Goal: Task Accomplishment & Management: Use online tool/utility

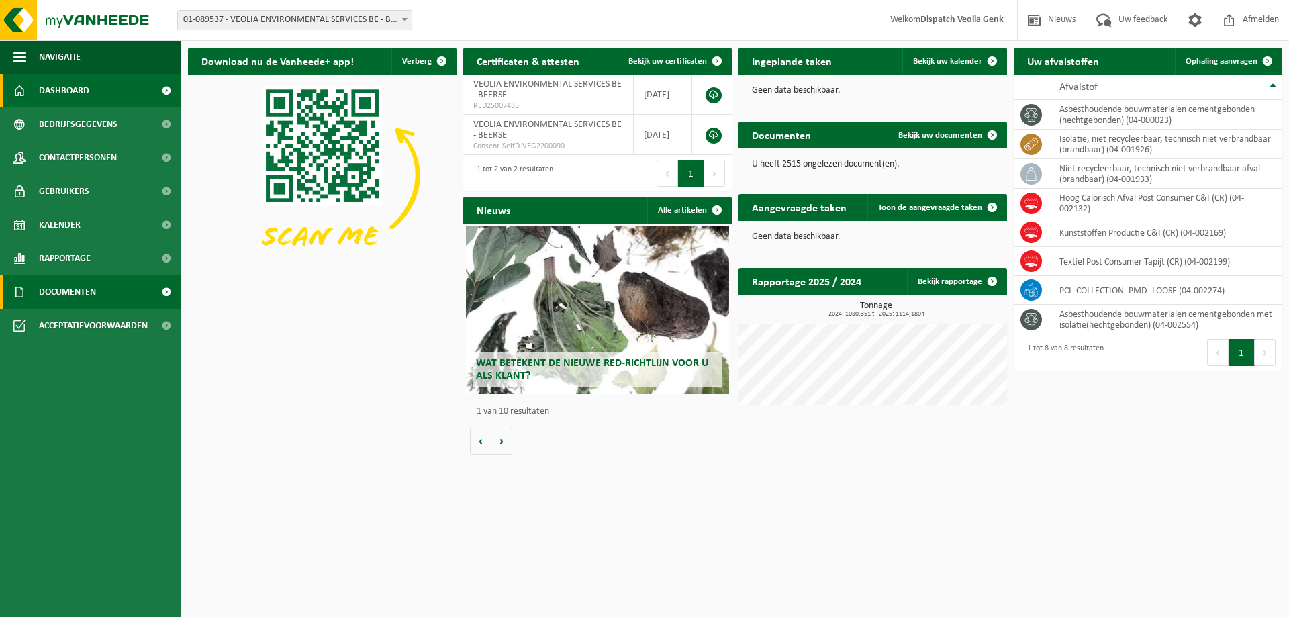
click at [101, 292] on link "Documenten" at bounding box center [90, 292] width 181 height 34
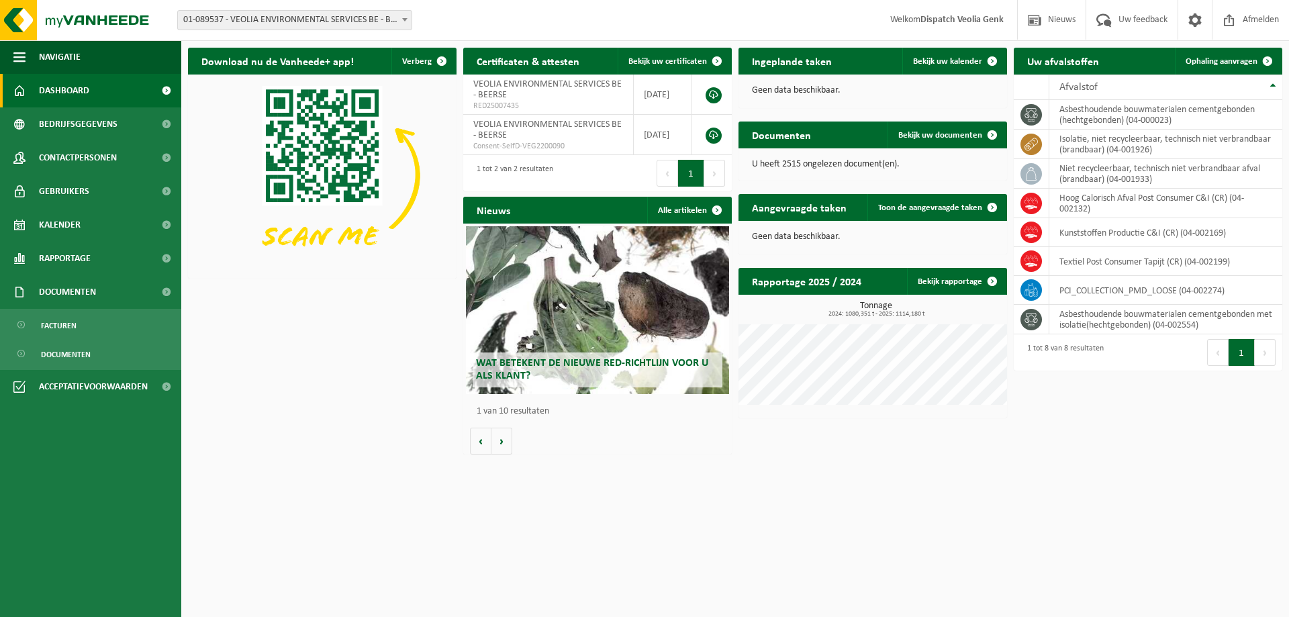
click at [858, 58] on div "Ingeplande taken Bekijk uw kalender" at bounding box center [872, 61] width 268 height 27
click at [1121, 288] on td "PCI_COLLECTION_PMD_LOOSE (04-002274)" at bounding box center [1165, 290] width 233 height 29
click at [98, 130] on span "Bedrijfsgegevens" at bounding box center [78, 124] width 79 height 34
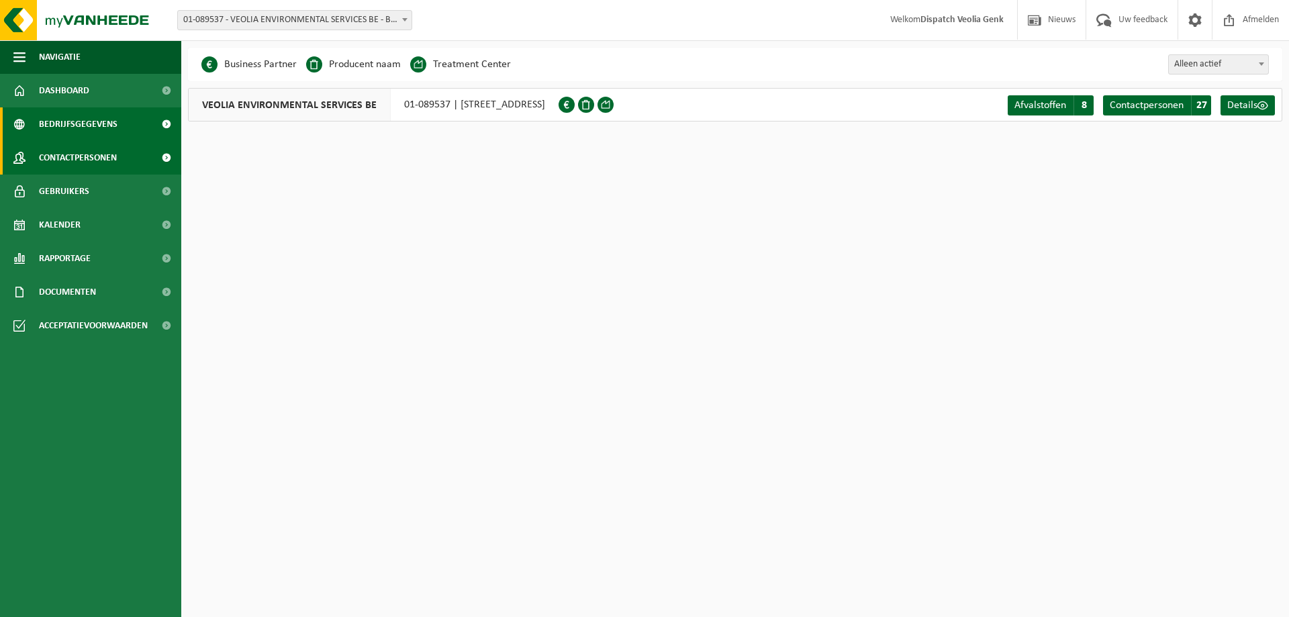
click at [95, 157] on span "Contactpersonen" at bounding box center [78, 158] width 78 height 34
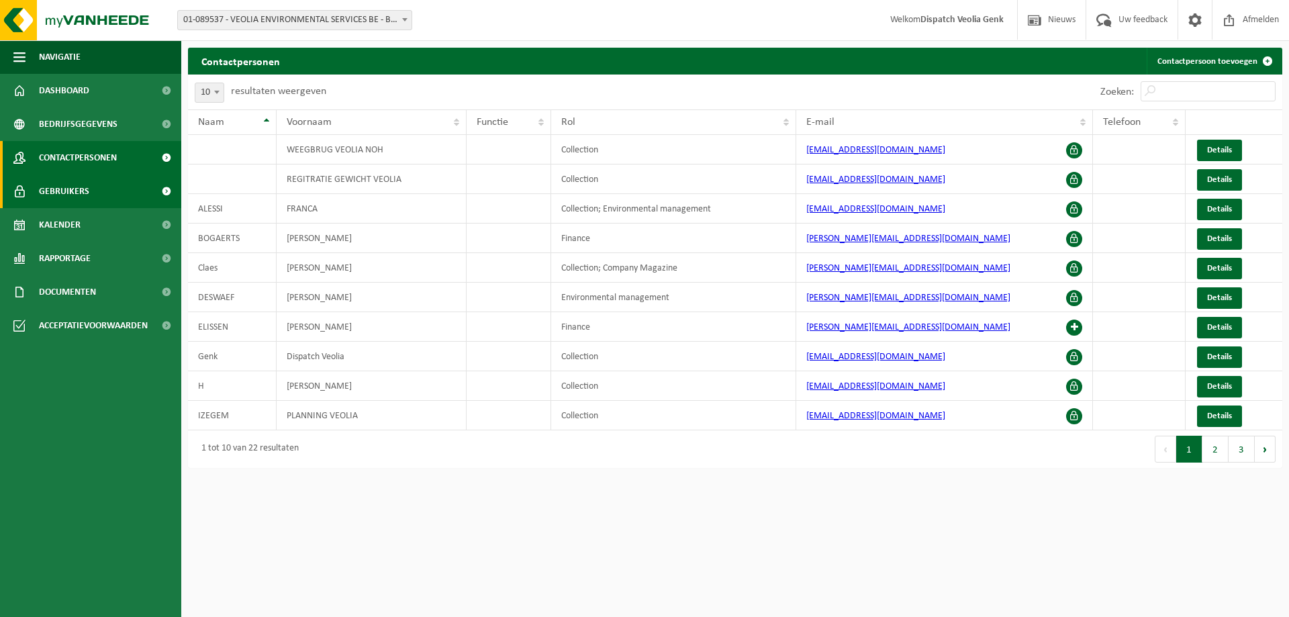
drag, startPoint x: 0, startPoint y: 0, endPoint x: 93, endPoint y: 193, distance: 214.1
click at [93, 193] on link "Gebruikers" at bounding box center [90, 192] width 181 height 34
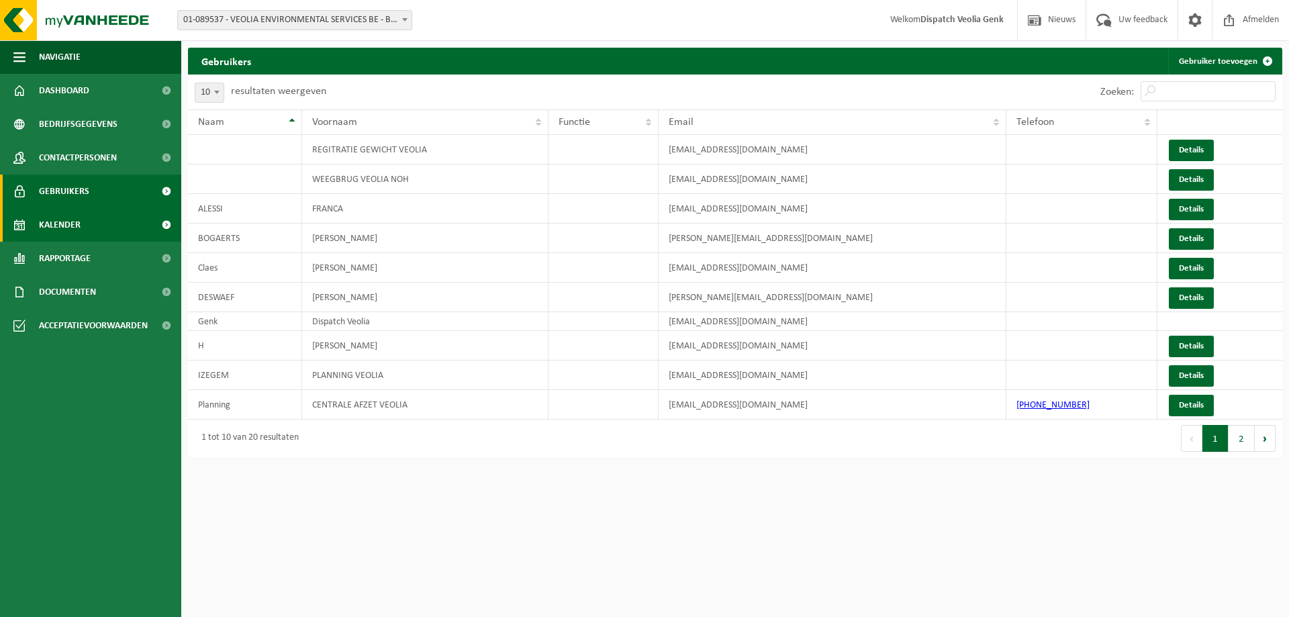
click at [83, 230] on link "Kalender" at bounding box center [90, 225] width 181 height 34
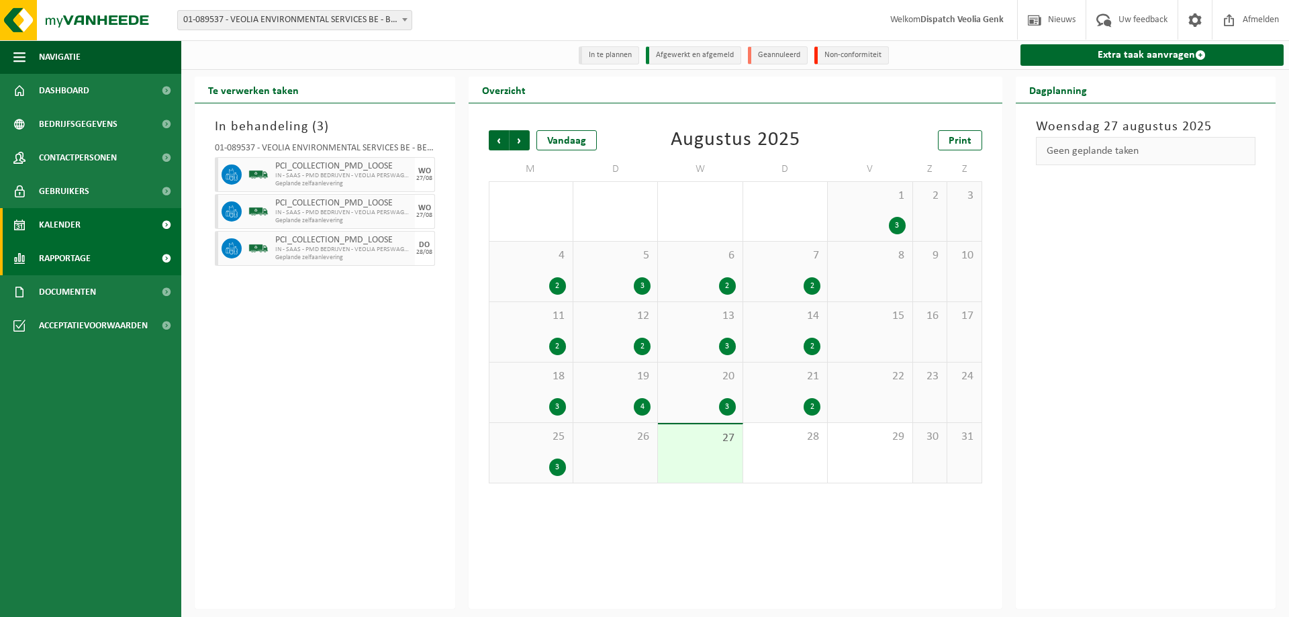
click at [73, 256] on span "Rapportage" at bounding box center [65, 259] width 52 height 34
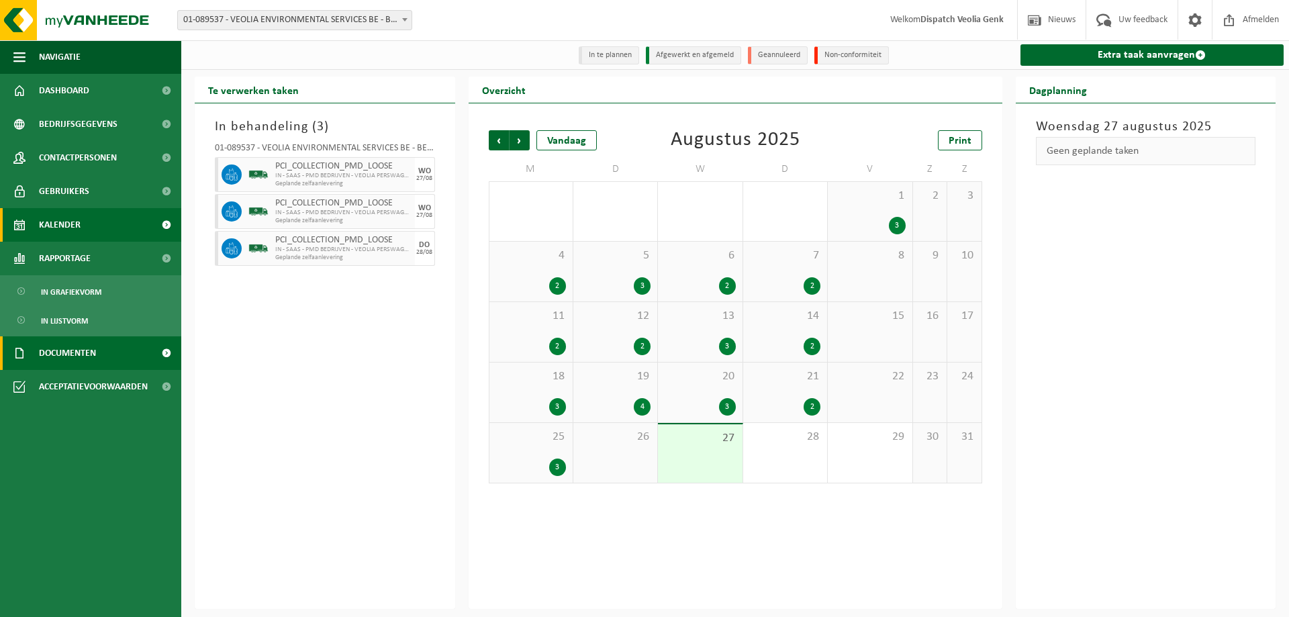
click at [83, 354] on span "Documenten" at bounding box center [67, 353] width 57 height 34
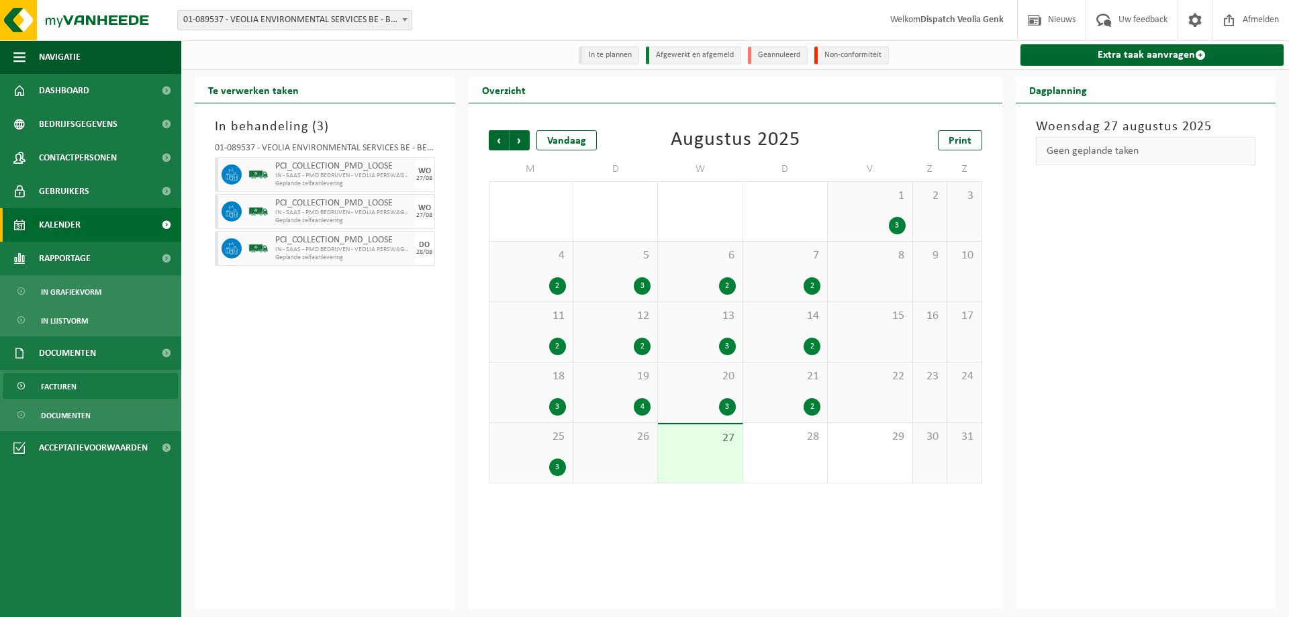
click at [89, 382] on link "Facturen" at bounding box center [90, 386] width 175 height 26
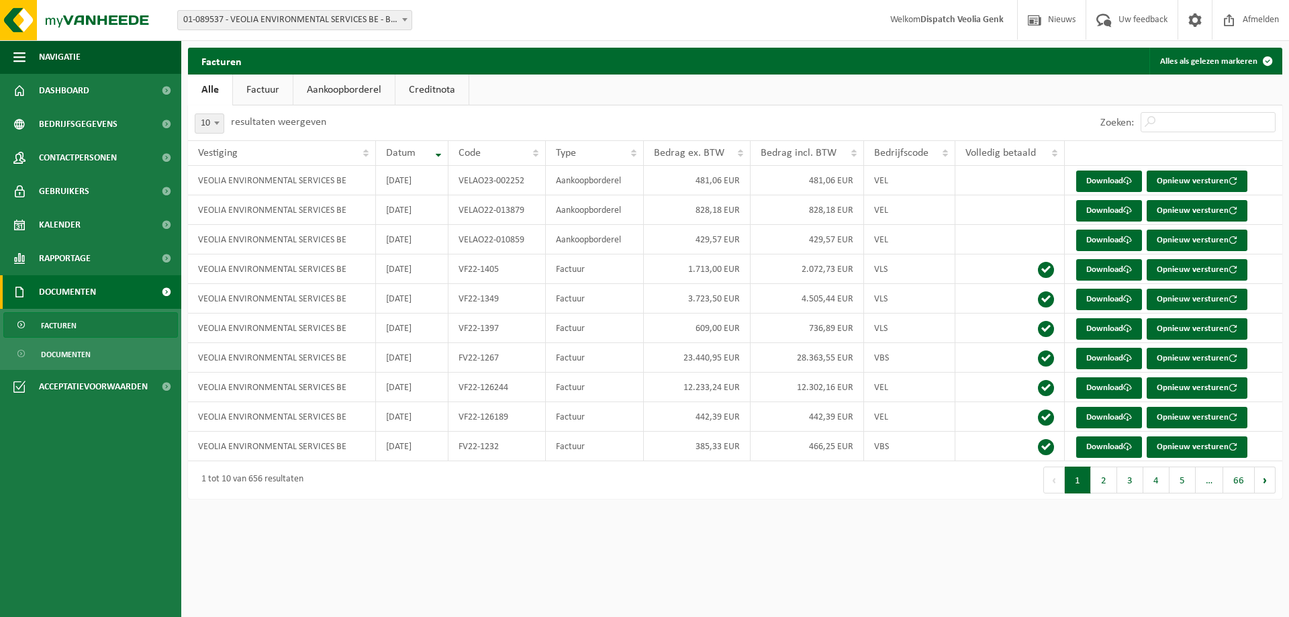
click at [80, 289] on span "Documenten" at bounding box center [67, 292] width 57 height 34
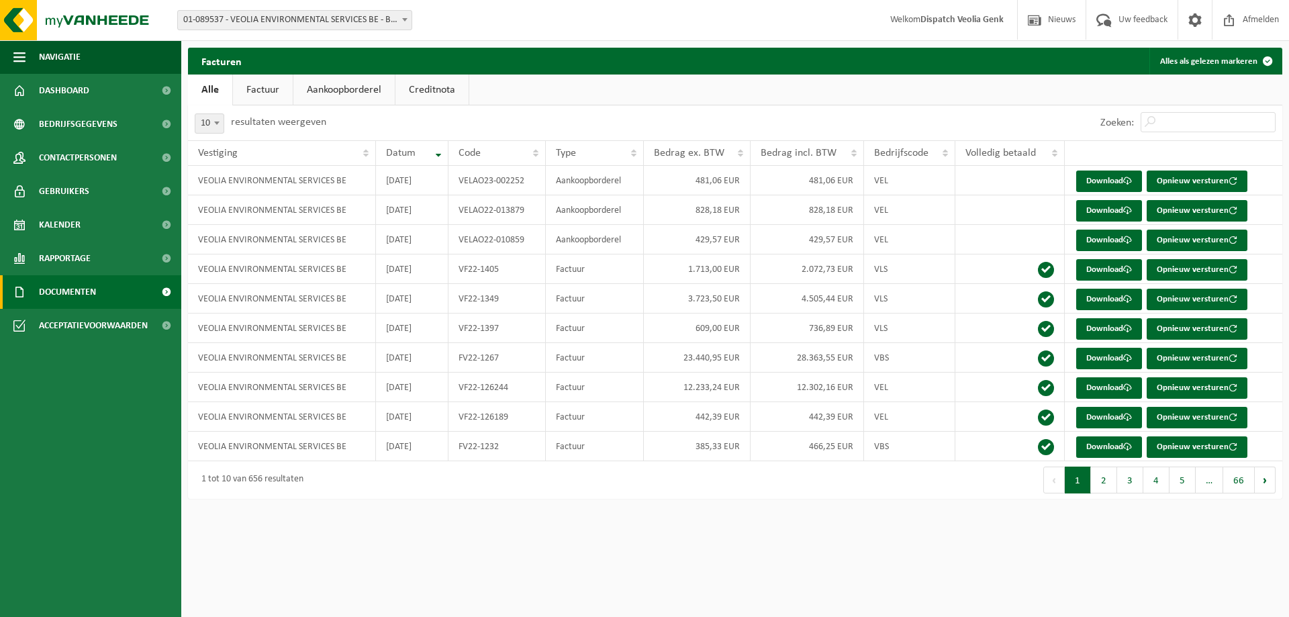
click at [87, 291] on span "Documenten" at bounding box center [67, 292] width 57 height 34
click at [77, 352] on span "Documenten" at bounding box center [66, 355] width 50 height 26
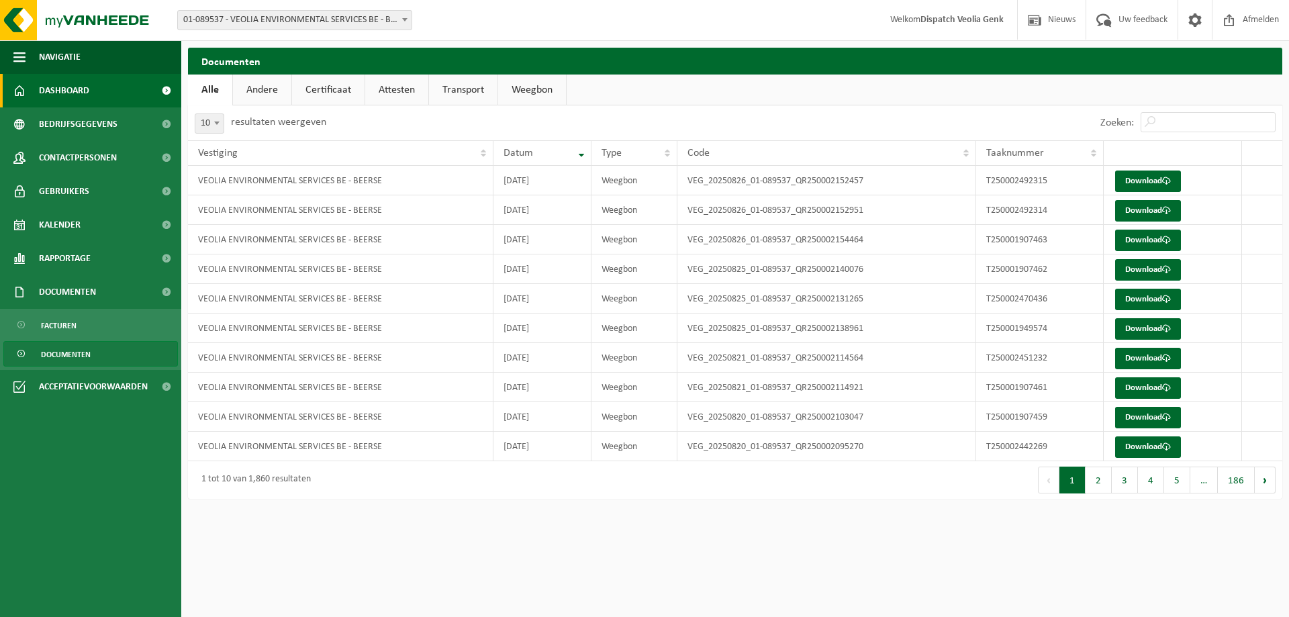
click at [119, 89] on link "Dashboard" at bounding box center [90, 91] width 181 height 34
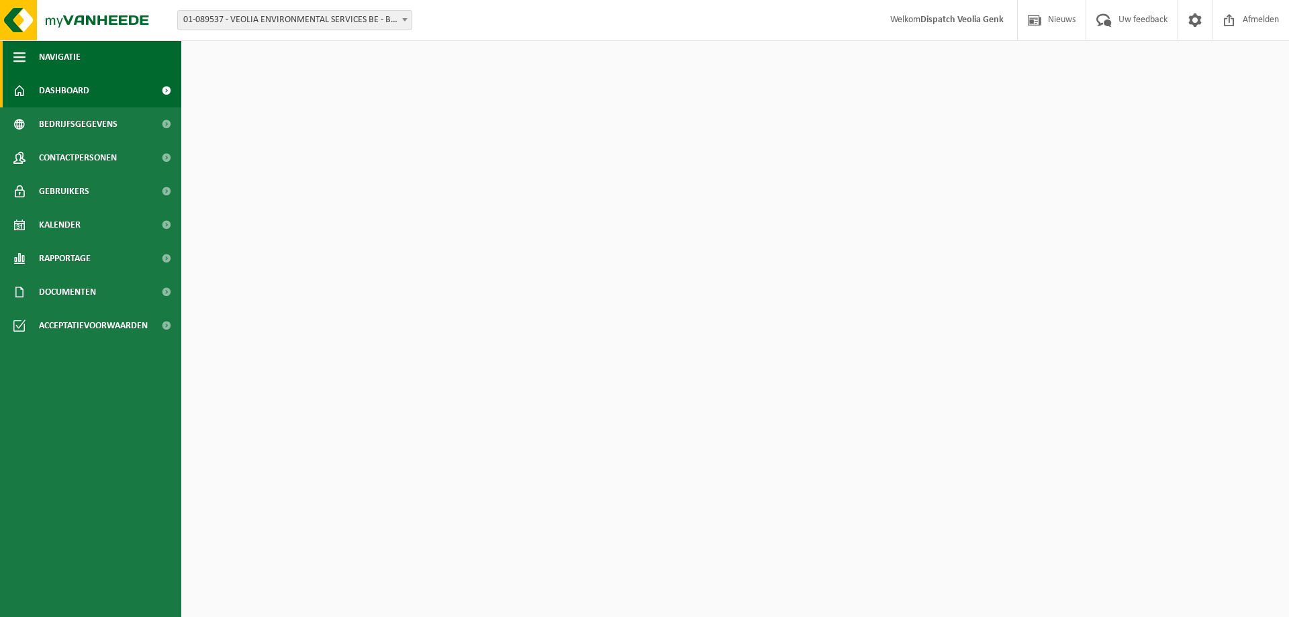
click at [18, 52] on span "button" at bounding box center [19, 57] width 12 height 34
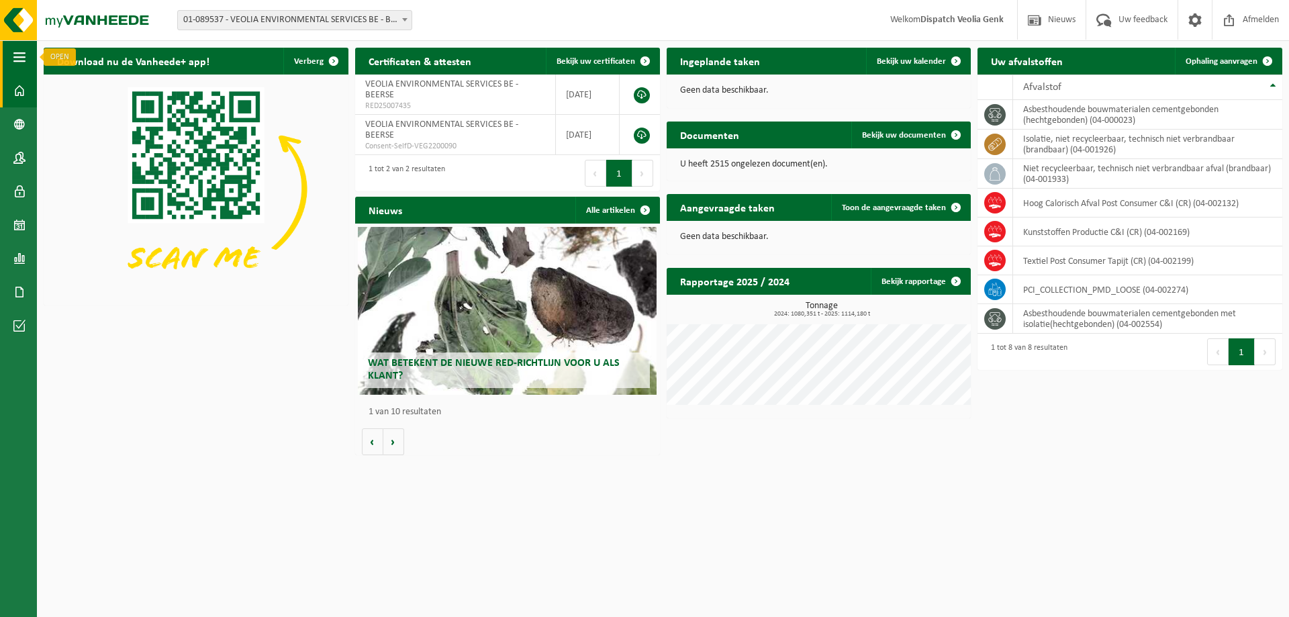
click at [28, 54] on button "Navigatie" at bounding box center [18, 57] width 37 height 34
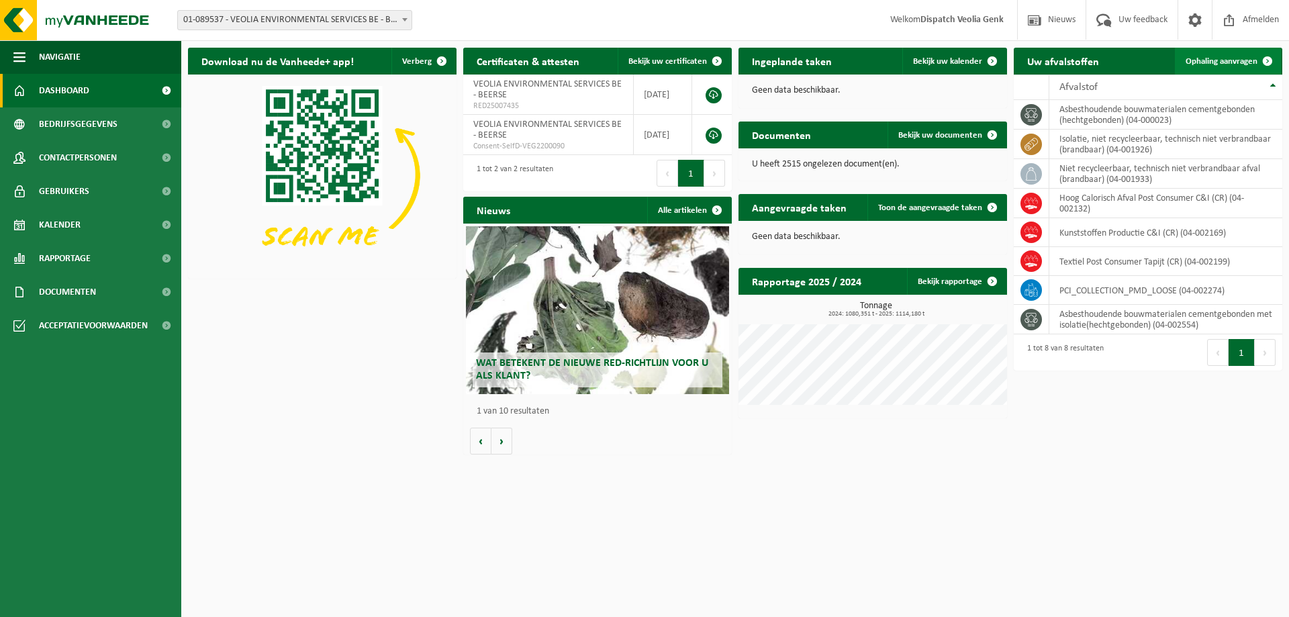
click at [1232, 63] on span "Ophaling aanvragen" at bounding box center [1221, 61] width 72 height 9
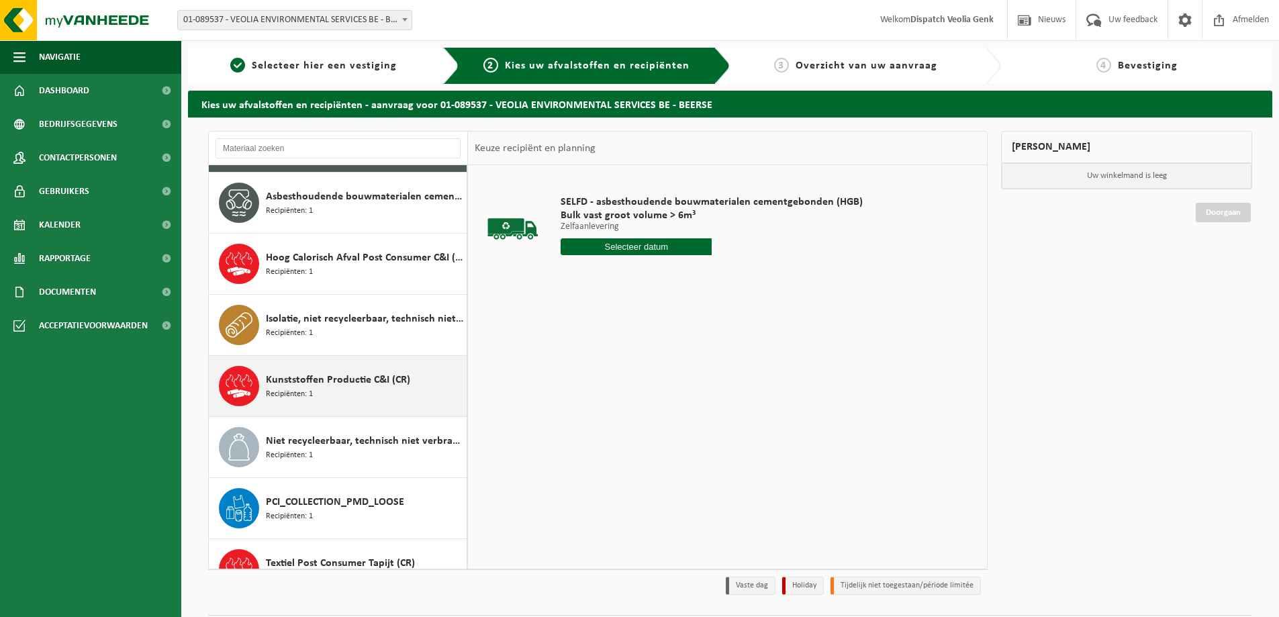
scroll to position [85, 0]
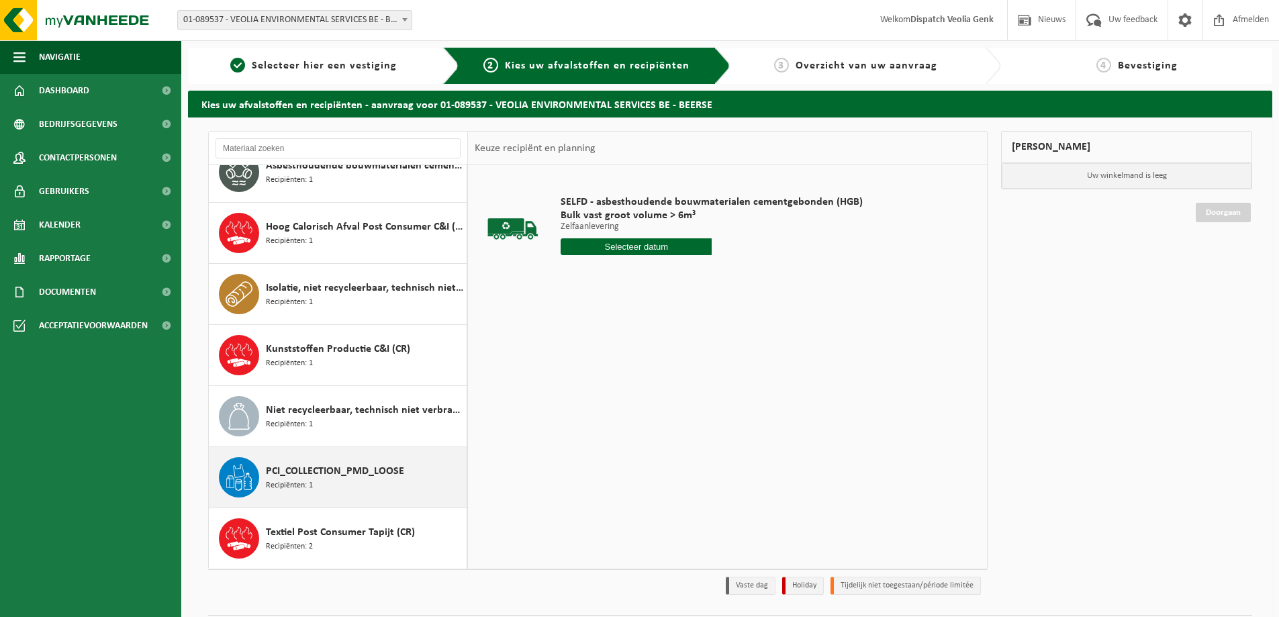
click at [361, 476] on span "PCI_COLLECTION_PMD_LOOSE" at bounding box center [335, 471] width 138 height 16
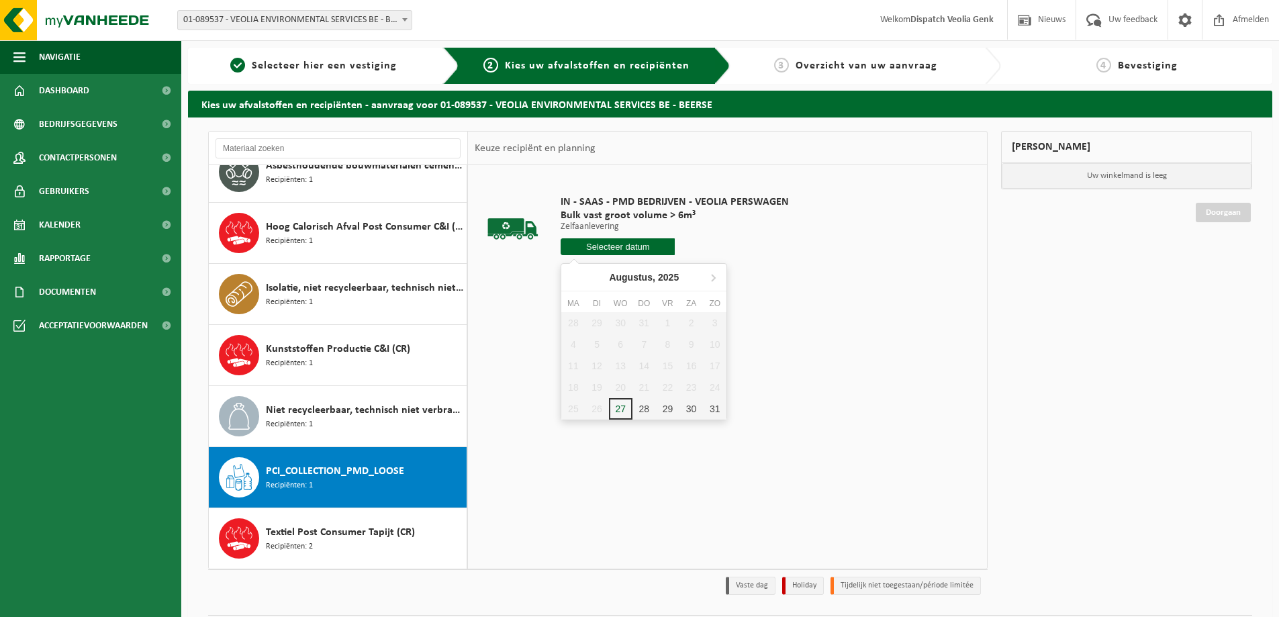
click at [609, 242] on input "text" at bounding box center [617, 246] width 114 height 17
click at [641, 408] on div "28" at bounding box center [643, 408] width 23 height 21
type input "Van 2025-08-28"
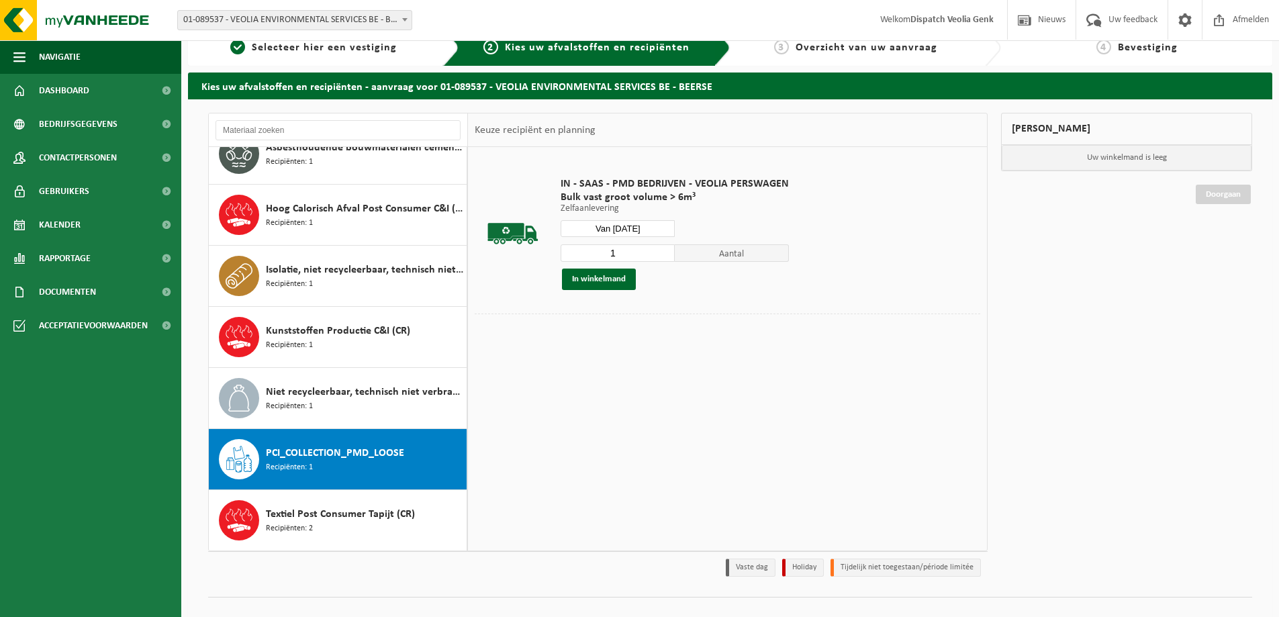
scroll to position [39, 0]
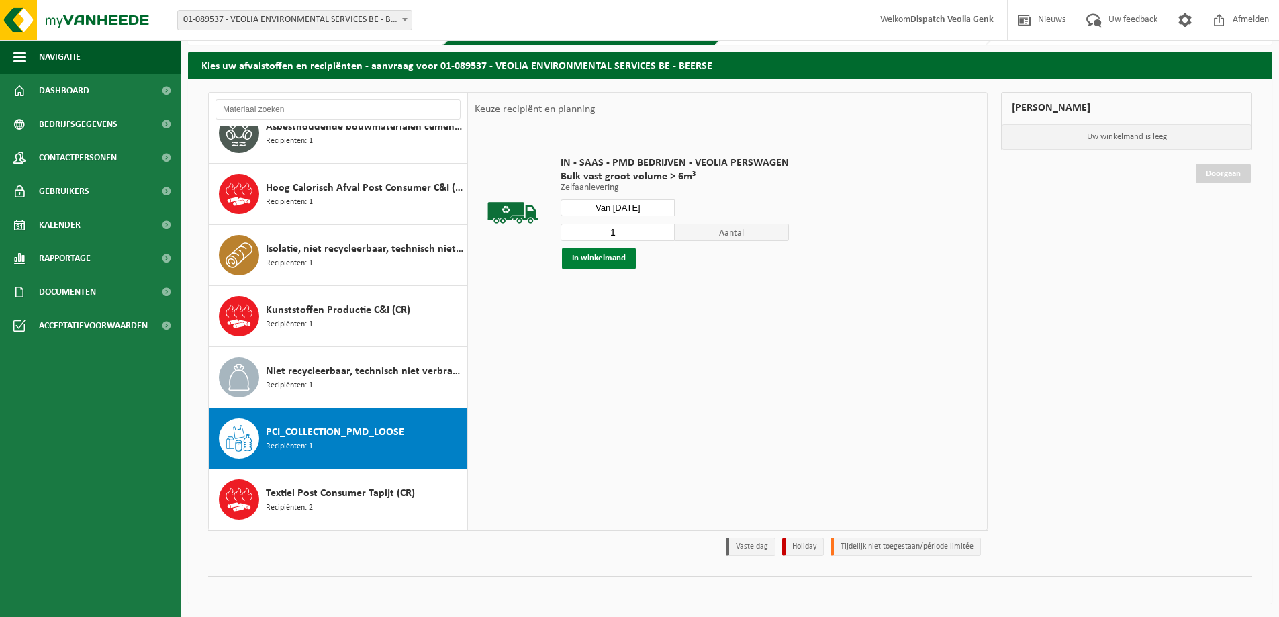
click at [594, 261] on button "In winkelmand" at bounding box center [599, 258] width 74 height 21
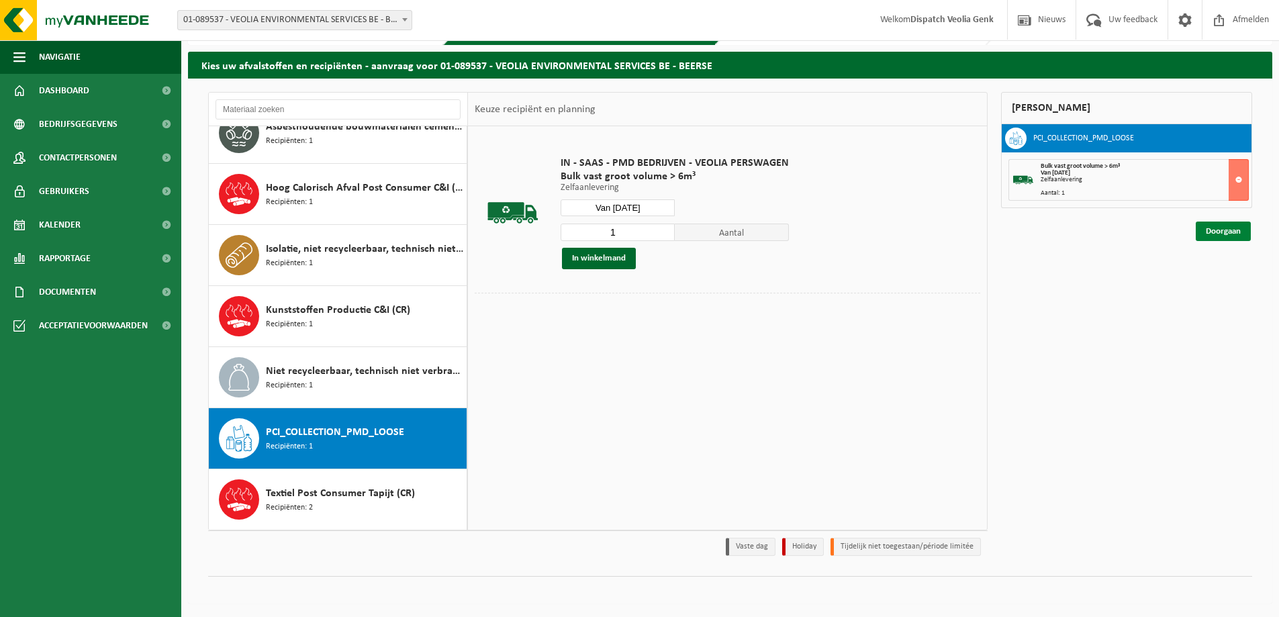
click at [1222, 231] on link "Doorgaan" at bounding box center [1222, 231] width 55 height 19
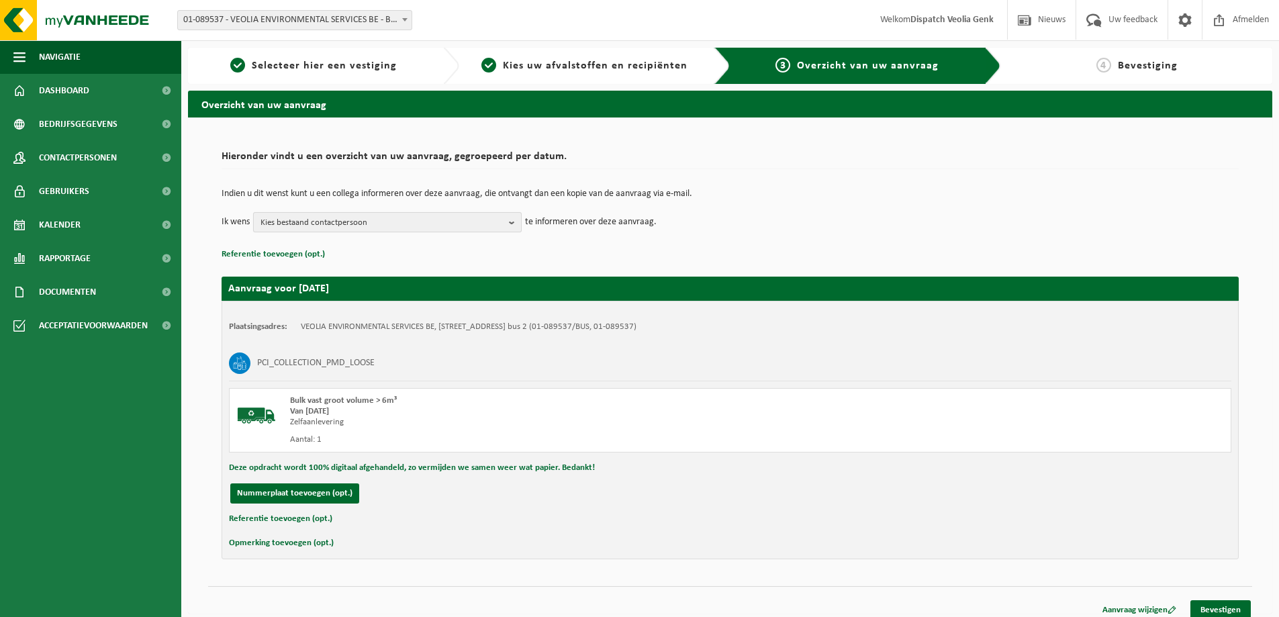
click at [509, 226] on b "button" at bounding box center [515, 222] width 12 height 19
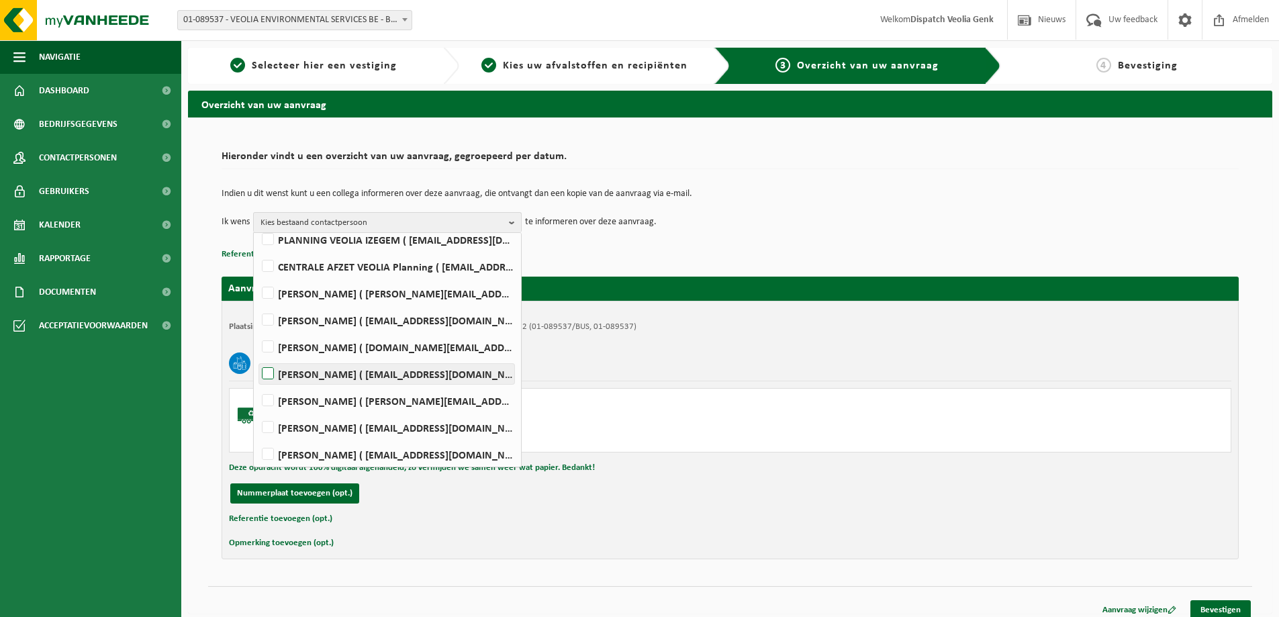
scroll to position [287, 0]
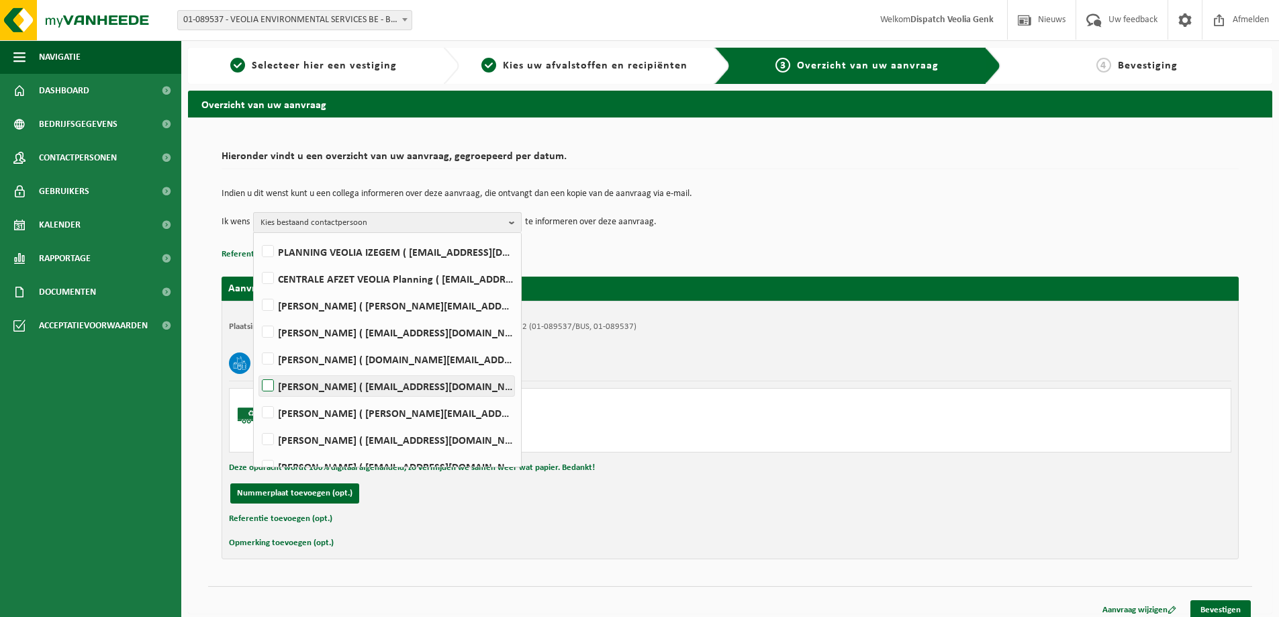
click at [369, 385] on label "Ilse Tielen ( be.ves.uc.belgium.all@veolia.com )" at bounding box center [386, 386] width 255 height 20
click at [257, 369] on input "Ilse Tielen ( be.ves.uc.belgium.all@veolia.com )" at bounding box center [256, 369] width 1 height 1
checkbox input "true"
click at [691, 317] on div "Plaatsingsadres: VEOLIA ENVIRONMENTAL SERVICES BE, 2340 BEERSE, STEENBAKKERSDAM…" at bounding box center [730, 430] width 1017 height 258
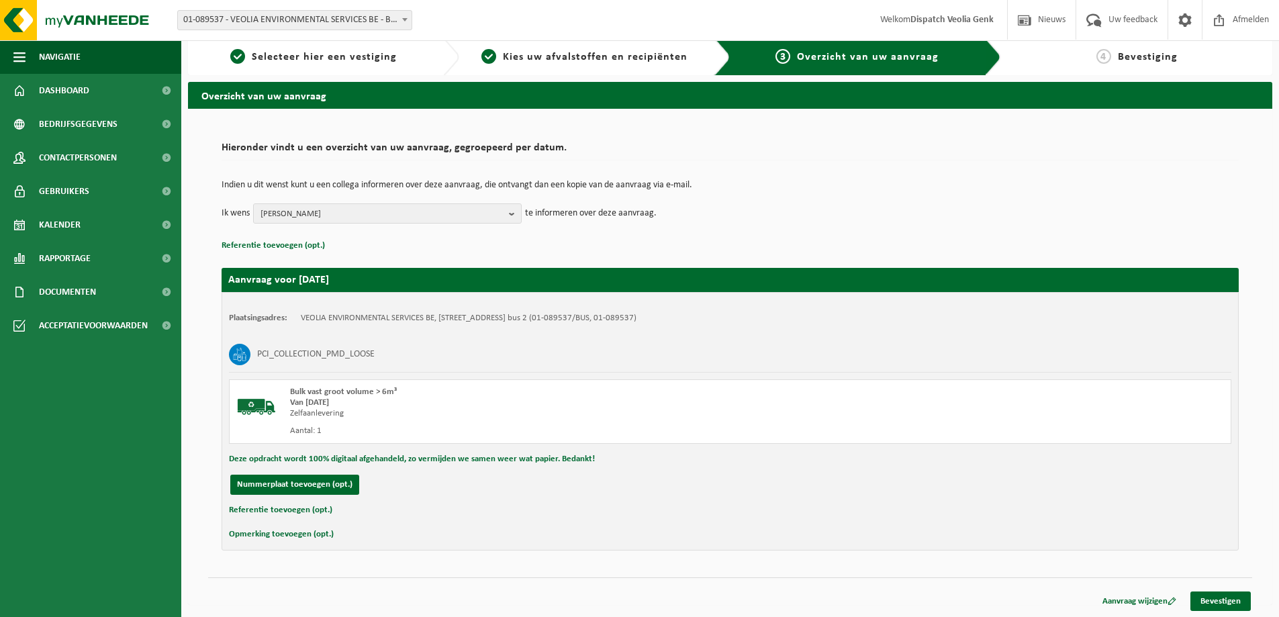
scroll to position [10, 0]
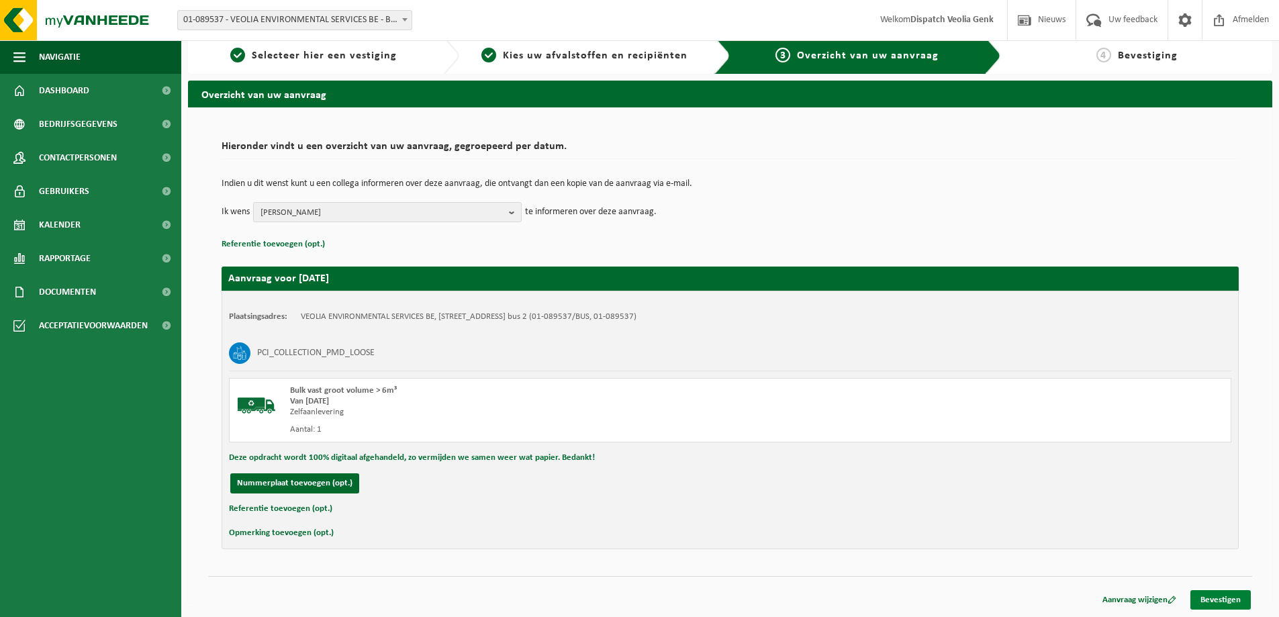
click at [1218, 599] on link "Bevestigen" at bounding box center [1220, 599] width 60 height 19
